Goal: Find specific page/section

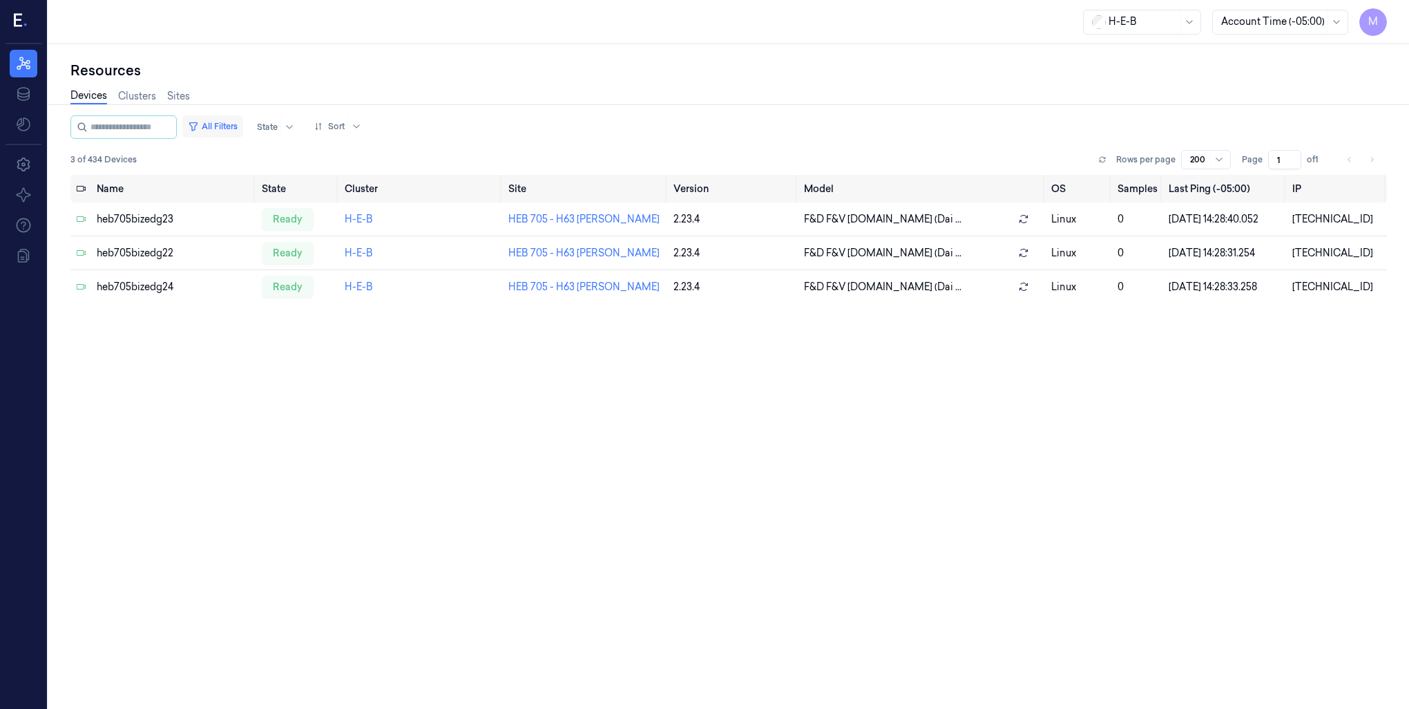
click at [243, 119] on button "All Filters" at bounding box center [212, 126] width 61 height 22
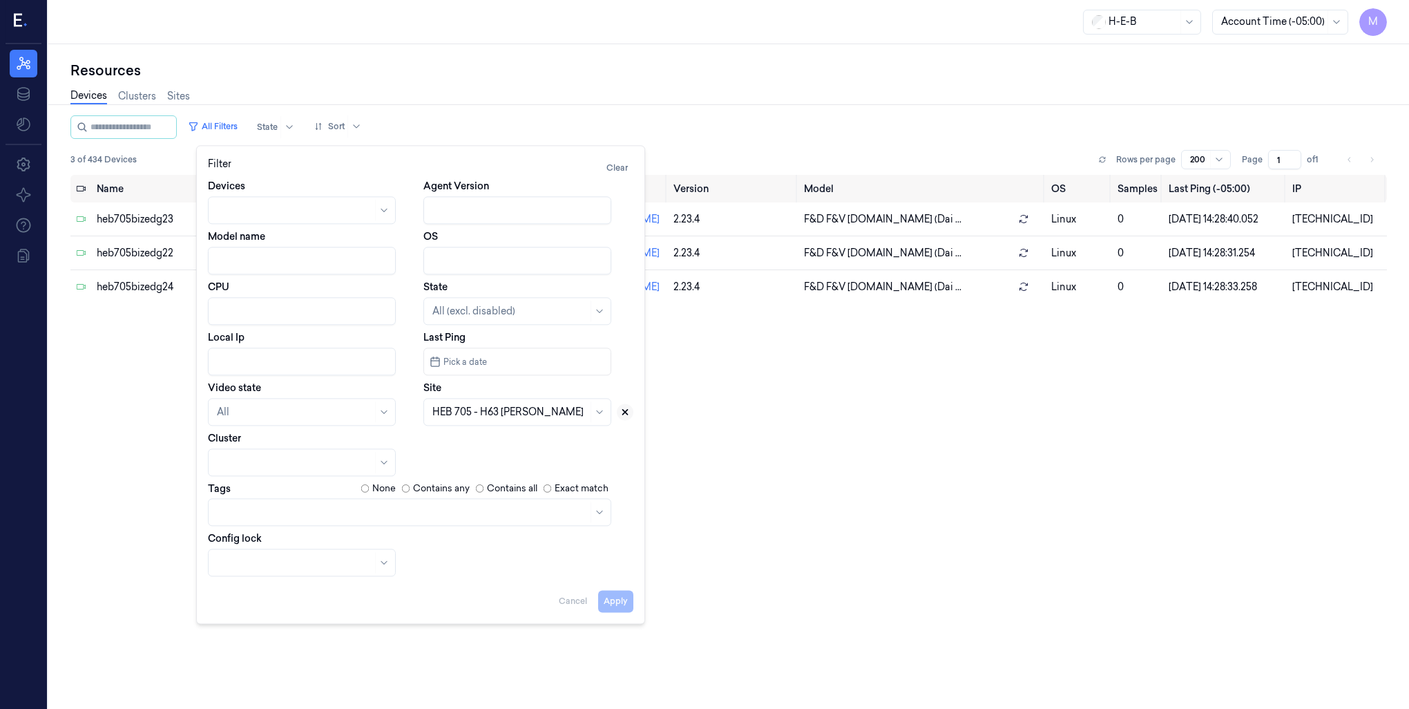
click at [624, 414] on icon at bounding box center [625, 412] width 10 height 10
click at [497, 407] on div at bounding box center [509, 412] width 155 height 15
type input "540"
click at [506, 441] on div "HEB 540 - H42 Gulfgate" at bounding box center [486, 443] width 109 height 15
click at [622, 604] on button "Apply" at bounding box center [615, 601] width 35 height 22
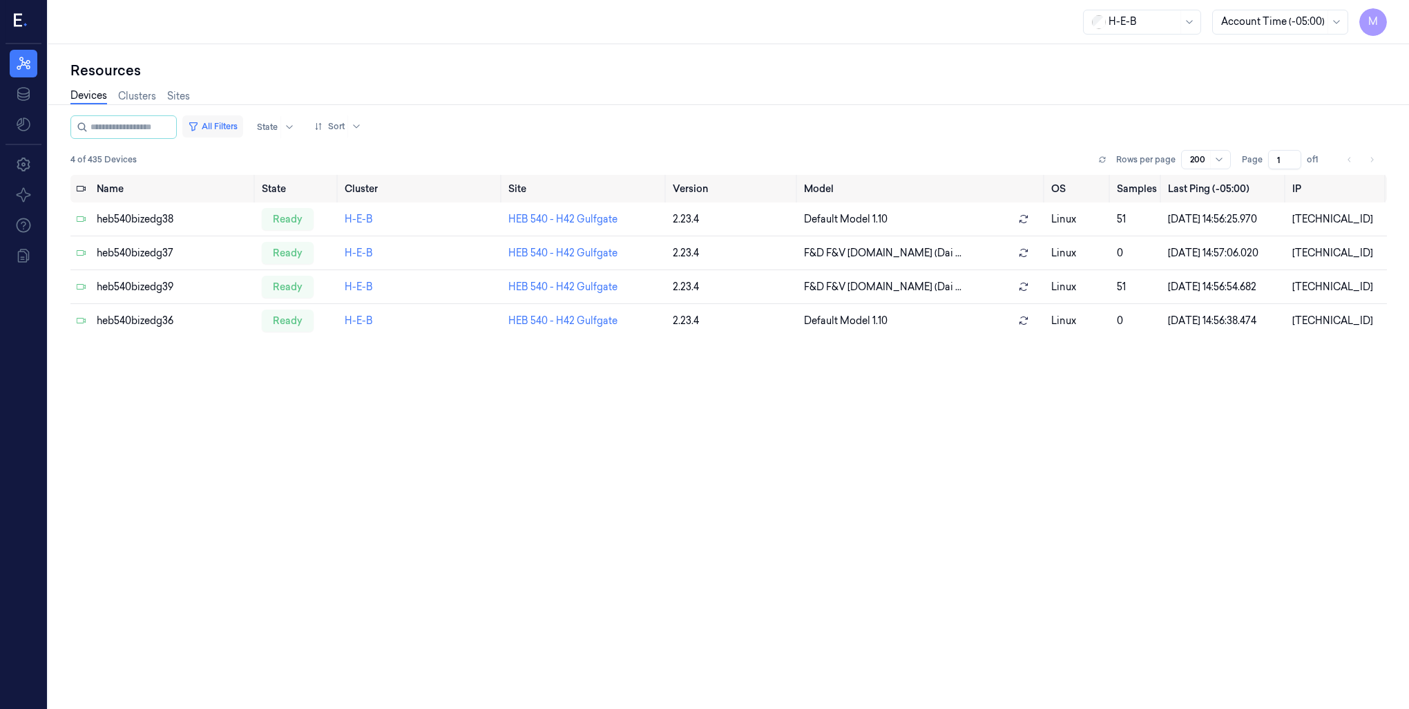
click at [226, 124] on button "All Filters" at bounding box center [212, 126] width 61 height 22
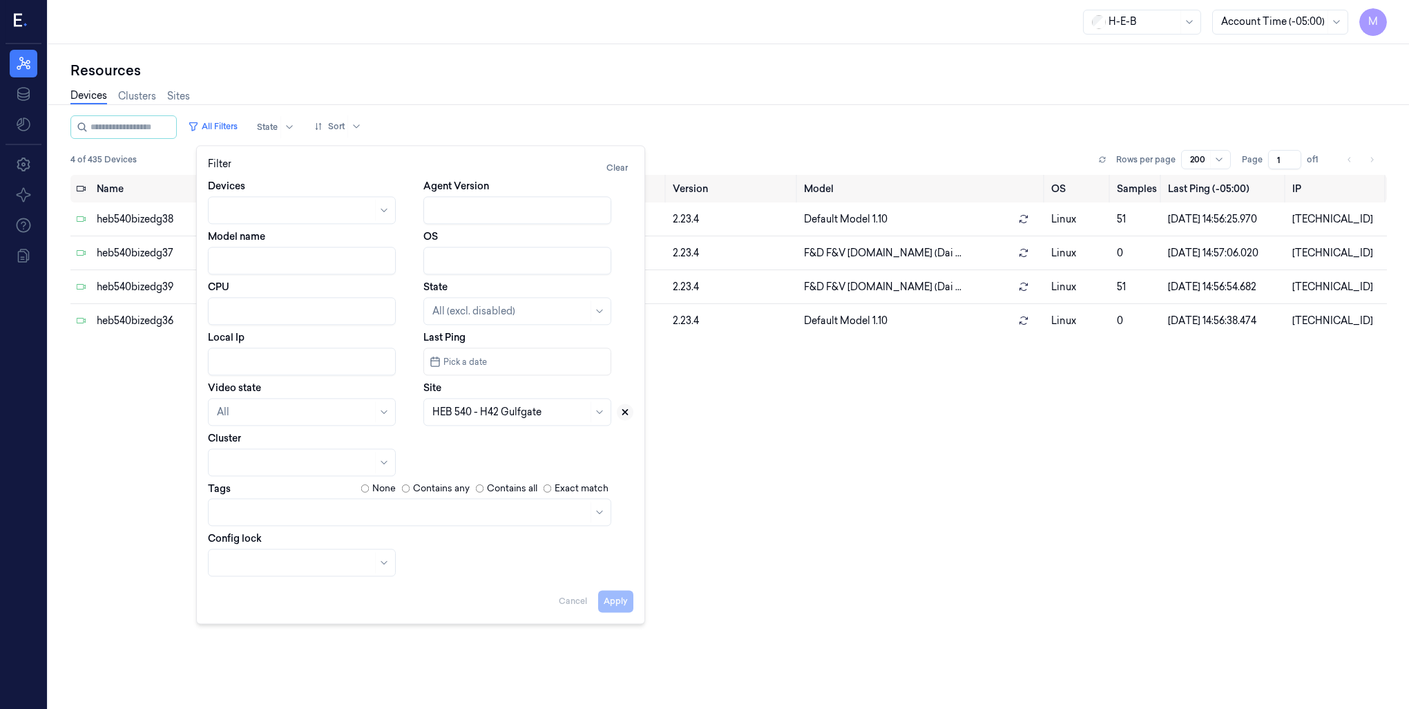
click at [623, 414] on icon at bounding box center [625, 412] width 5 height 5
click at [501, 412] on div at bounding box center [509, 412] width 155 height 15
type input "794"
click at [495, 446] on div "HEB 794 - [PERSON_NAME]" at bounding box center [497, 443] width 130 height 15
click at [612, 603] on button "Apply" at bounding box center [615, 601] width 35 height 22
